Goal: Navigation & Orientation: Find specific page/section

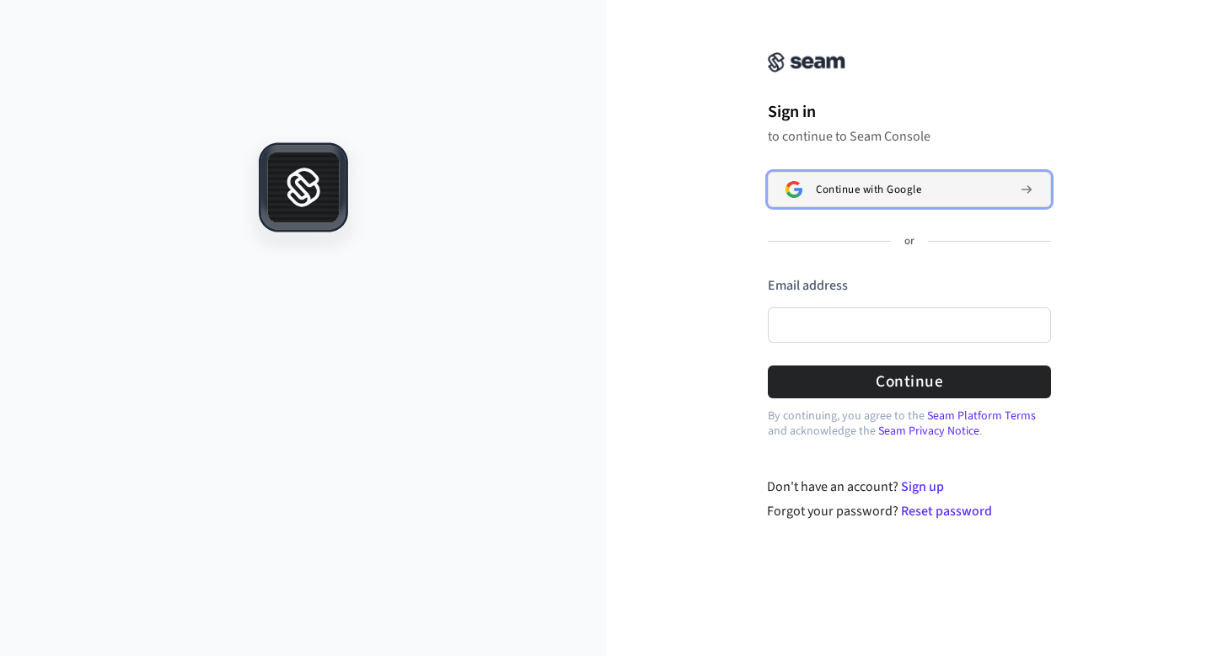
click at [838, 190] on span "Continue with Google" at bounding box center [868, 189] width 105 height 13
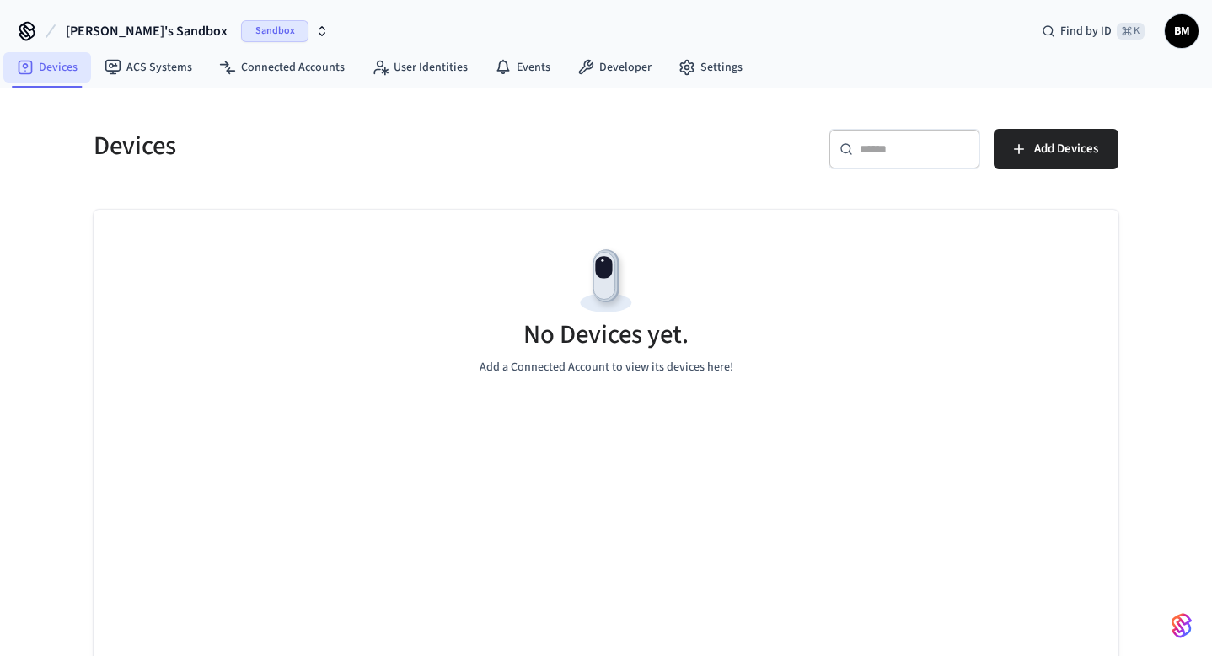
click at [37, 53] on link "Devices" at bounding box center [47, 67] width 88 height 30
click at [241, 35] on span "Sandbox" at bounding box center [274, 31] width 67 height 22
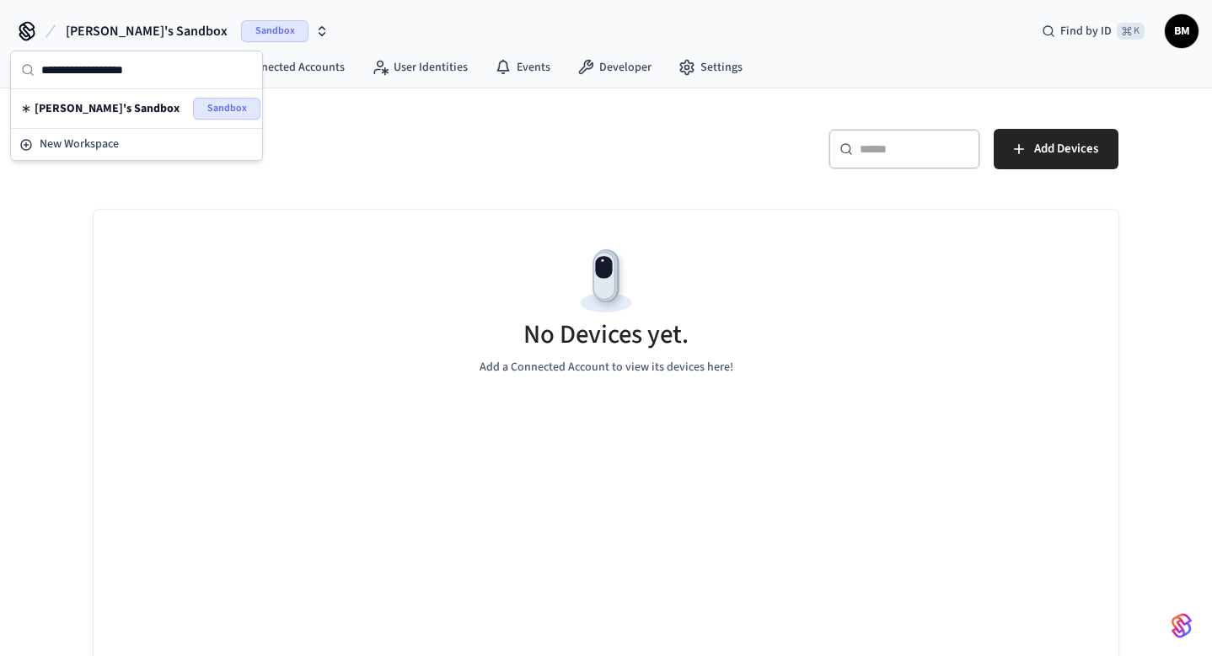
click at [241, 35] on span "Sandbox" at bounding box center [274, 31] width 67 height 22
